Goal: Transaction & Acquisition: Purchase product/service

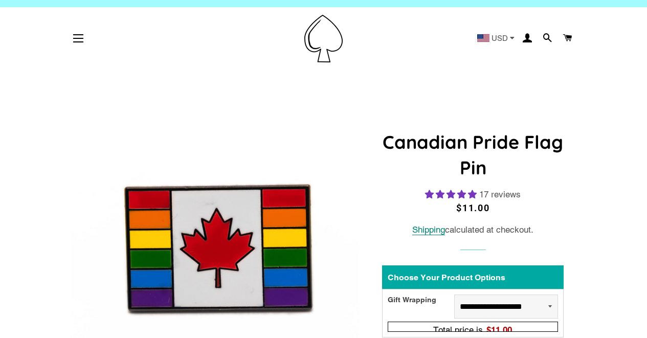
select select "**********"
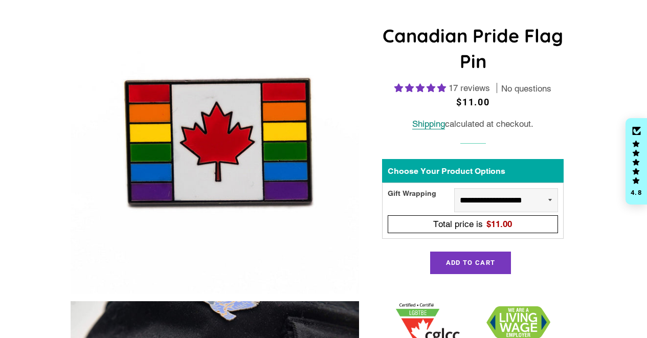
scroll to position [126, 0]
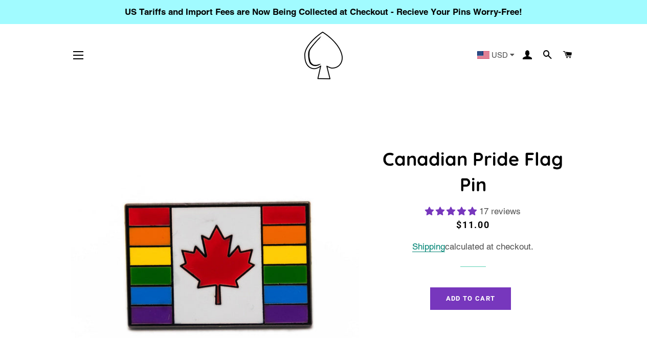
select select "**********"
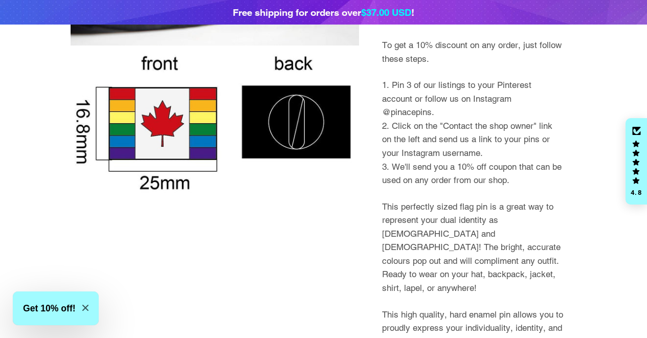
scroll to position [594, 0]
